Goal: Task Accomplishment & Management: Use online tool/utility

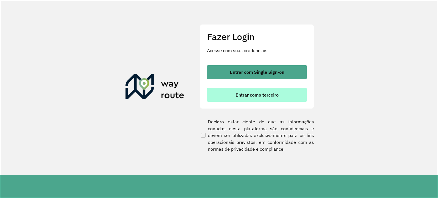
click at [271, 95] on span "Entrar como terceiro" at bounding box center [257, 95] width 43 height 5
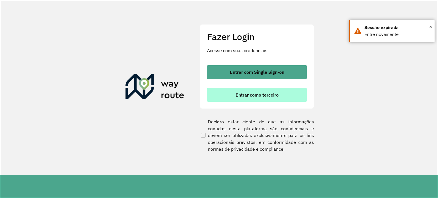
click at [236, 90] on button "Entrar como terceiro" at bounding box center [257, 95] width 100 height 14
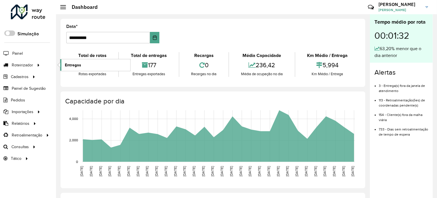
click at [69, 63] on span "Entregas" at bounding box center [73, 65] width 16 height 6
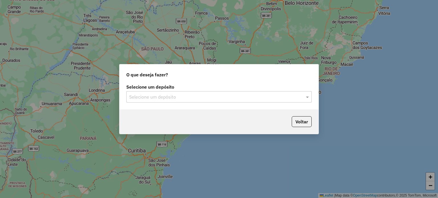
click at [184, 96] on input "text" at bounding box center [213, 97] width 168 height 7
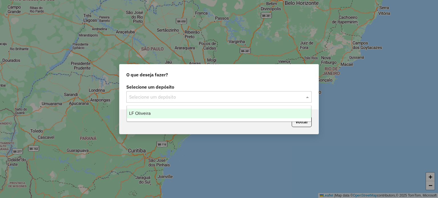
click at [179, 109] on div "LF Oliveira" at bounding box center [219, 114] width 185 height 10
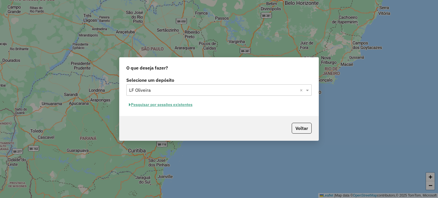
click at [188, 105] on button "Pesquisar por sessões existentes" at bounding box center [160, 104] width 69 height 9
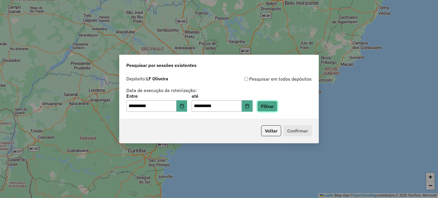
click at [278, 106] on button "Filtrar" at bounding box center [267, 106] width 20 height 11
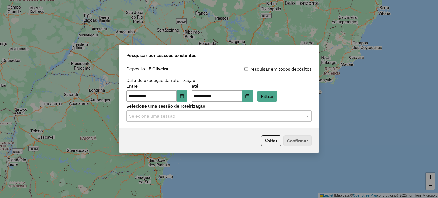
click at [301, 113] on div at bounding box center [219, 115] width 186 height 7
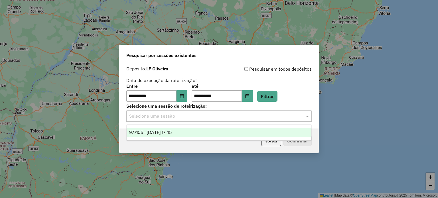
drag, startPoint x: 231, startPoint y: 131, endPoint x: 234, endPoint y: 132, distance: 3.2
click at [231, 131] on div "977105 - [DATE] 17:45" at bounding box center [219, 133] width 185 height 10
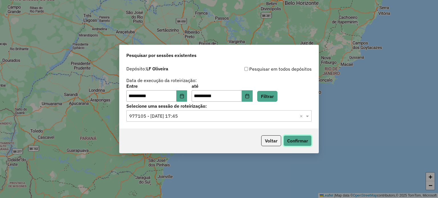
click at [299, 136] on button "Confirmar" at bounding box center [298, 141] width 28 height 11
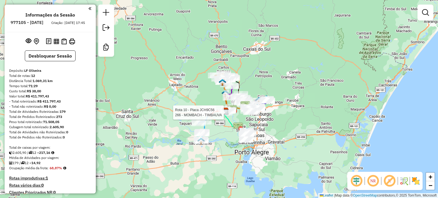
select select "**********"
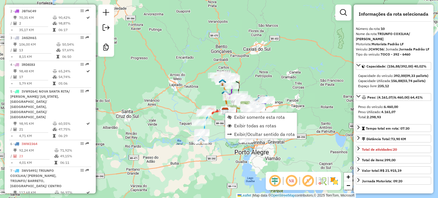
scroll to position [402, 0]
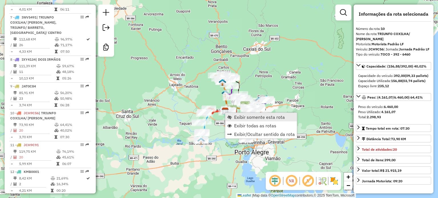
click at [239, 117] on span "Exibir somente esta rota" at bounding box center [259, 117] width 51 height 5
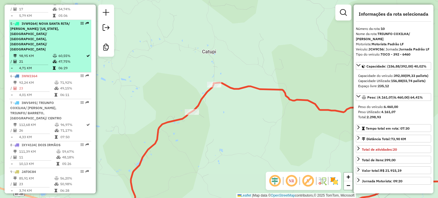
scroll to position [117, 0]
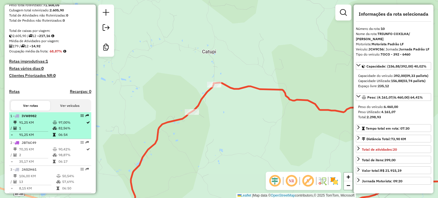
click at [27, 123] on li "1 - IVW8982 91,25 KM 97,00% / 1 82,56% = 91,25 KM 06:54" at bounding box center [50, 125] width 82 height 27
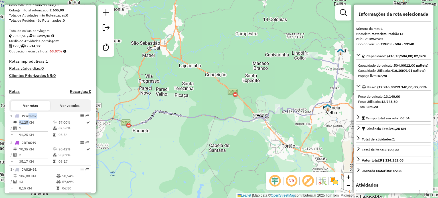
drag, startPoint x: 299, startPoint y: 94, endPoint x: 254, endPoint y: 92, distance: 44.9
click at [254, 92] on div "Janela de atendimento Grade de atendimento Capacidade Transportadoras Veículos …" at bounding box center [219, 99] width 438 height 198
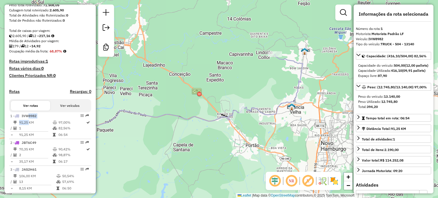
click at [178, 111] on div "Janela de atendimento Grade de atendimento Capacidade Transportadoras Veículos …" at bounding box center [219, 99] width 438 height 198
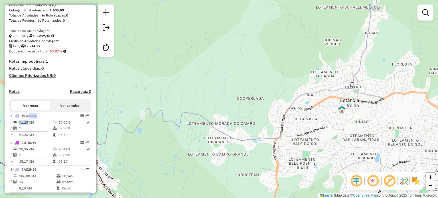
drag, startPoint x: 204, startPoint y: 139, endPoint x: 258, endPoint y: 149, distance: 55.0
click at [258, 149] on div "Janela de atendimento Grade de atendimento Capacidade Transportadoras Veículos …" at bounding box center [219, 99] width 438 height 198
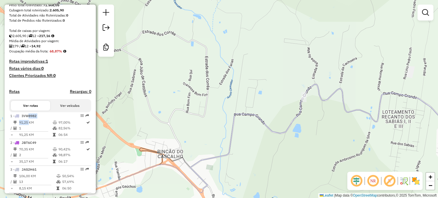
drag, startPoint x: 200, startPoint y: 129, endPoint x: 349, endPoint y: 139, distance: 149.9
click at [349, 139] on div "Janela de atendimento Grade de atendimento Capacidade Transportadoras Veículos …" at bounding box center [219, 99] width 438 height 198
